Goal: Transaction & Acquisition: Purchase product/service

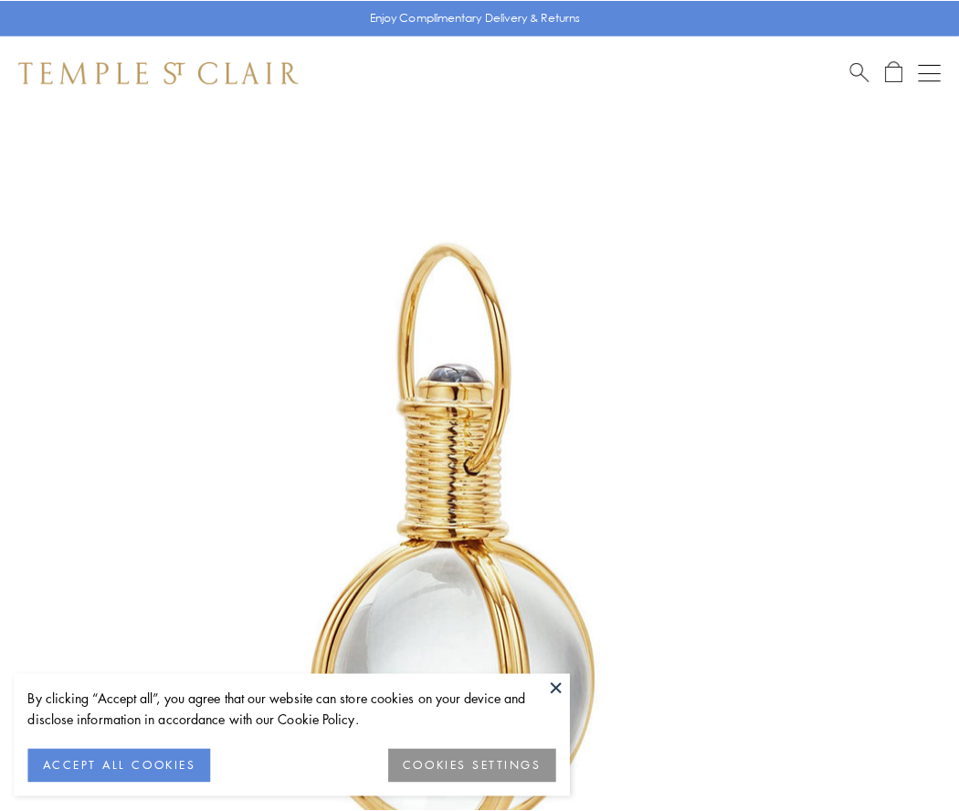
scroll to position [477, 0]
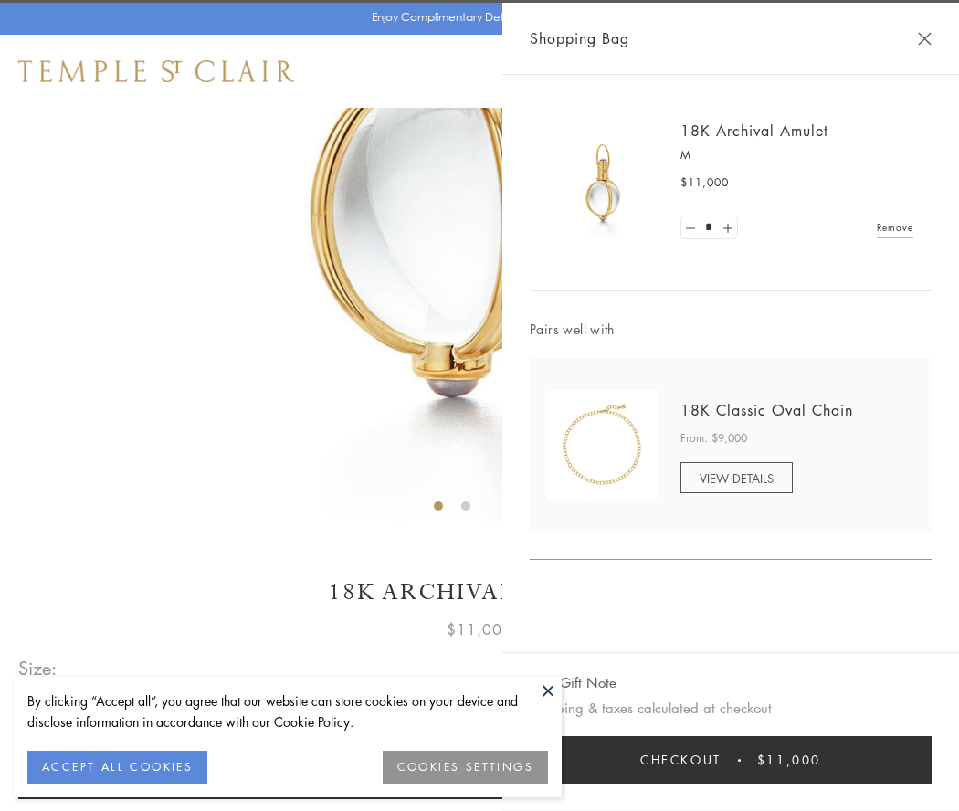
click at [731, 760] on button "Checkout $11,000" at bounding box center [731, 759] width 402 height 47
